Goal: Information Seeking & Learning: Learn about a topic

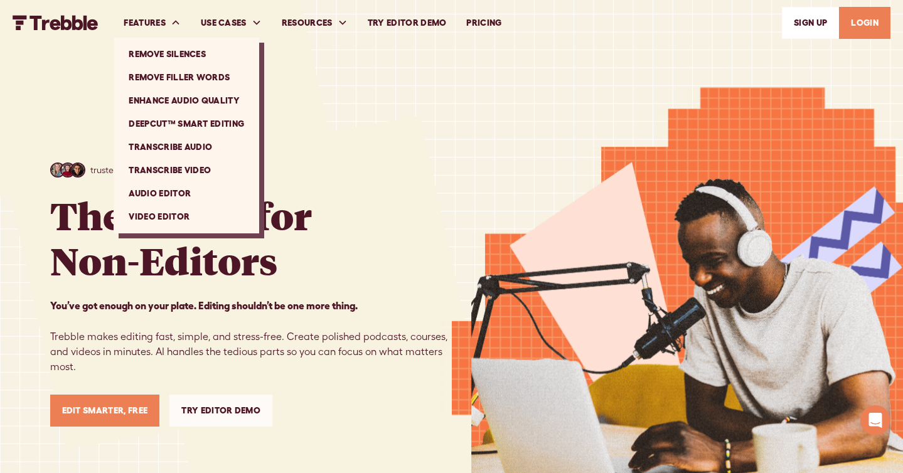
click at [171, 58] on link "Remove Silences" at bounding box center [187, 54] width 136 height 23
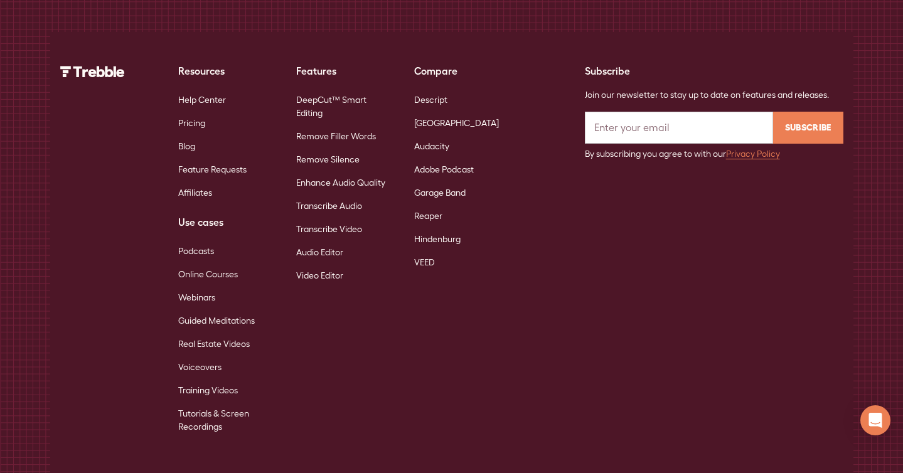
scroll to position [4699, 0]
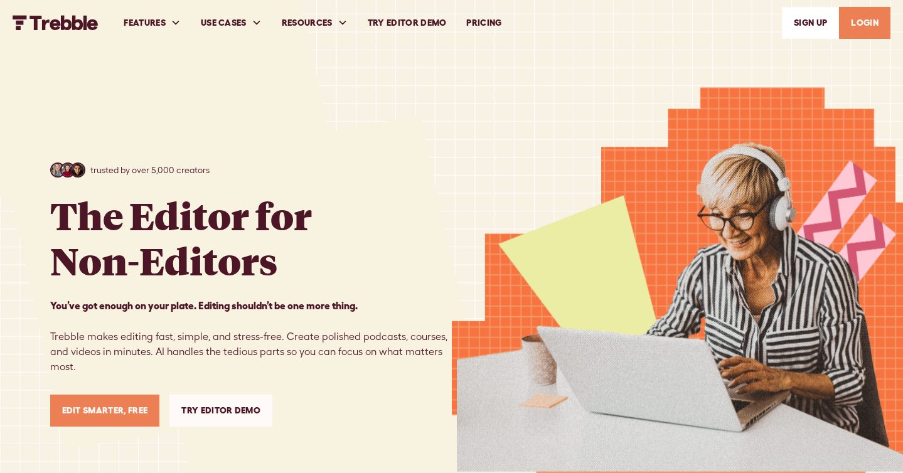
scroll to position [6249, 0]
